Goal: Task Accomplishment & Management: Complete application form

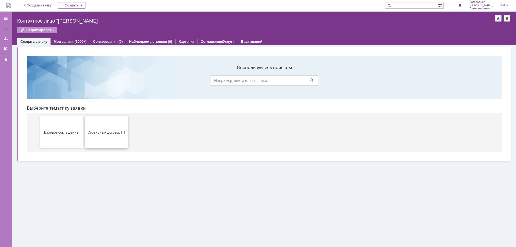
click at [115, 131] on span "Сервисный договор ПТ" at bounding box center [107, 132] width 40 height 4
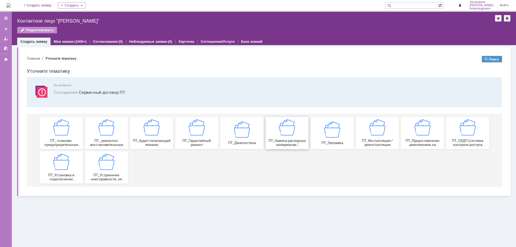
click at [291, 133] on img at bounding box center [287, 127] width 16 height 16
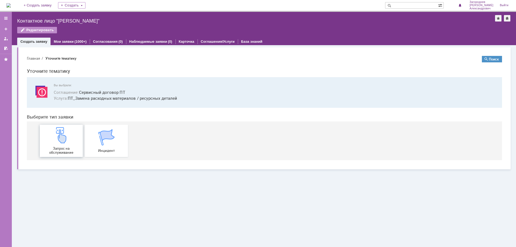
click at [67, 142] on img at bounding box center [61, 135] width 16 height 16
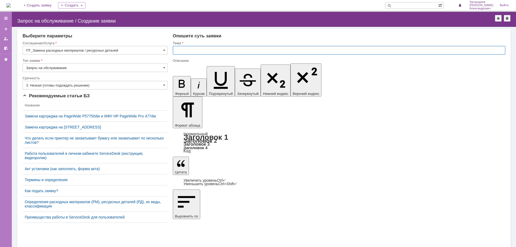
click at [190, 52] on input "text" at bounding box center [339, 50] width 333 height 9
type input "замена картриджа"
